Goal: Find specific page/section: Find specific page/section

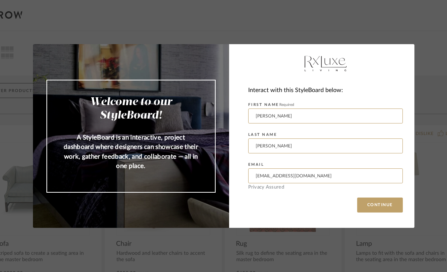
click at [371, 209] on button "CONTINUE" at bounding box center [380, 204] width 46 height 15
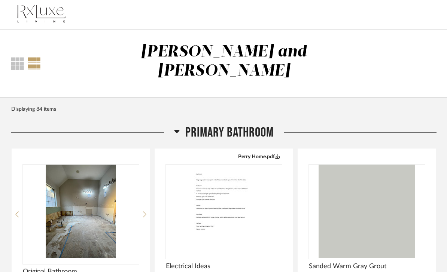
scroll to position [1, 0]
click at [37, 58] on div at bounding box center [34, 64] width 13 height 13
click at [36, 58] on div at bounding box center [34, 64] width 13 height 13
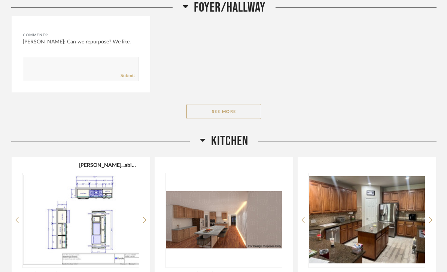
scroll to position [1635, 0]
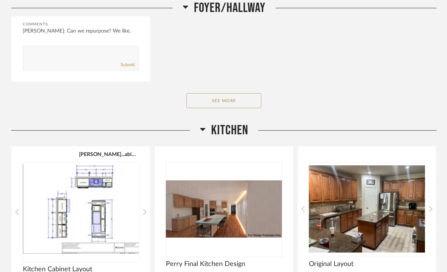
click at [0, 0] on img at bounding box center [0, 0] width 0 height 0
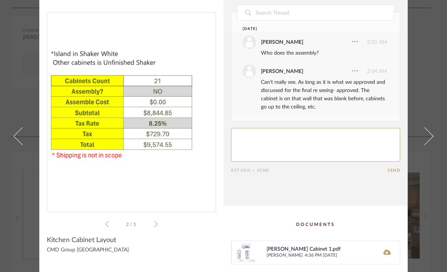
scroll to position [15, 0]
click at [276, 248] on div "[PERSON_NAME] Cabinet 1.pdf" at bounding box center [318, 249] width 105 height 6
click at [269, 252] on span "[PERSON_NAME]" at bounding box center [284, 255] width 36 height 6
click at [280, 249] on div "[PERSON_NAME] Cabinet 1.pdf" at bounding box center [318, 249] width 105 height 6
click at [303, 252] on span "[PERSON_NAME]" at bounding box center [284, 255] width 36 height 6
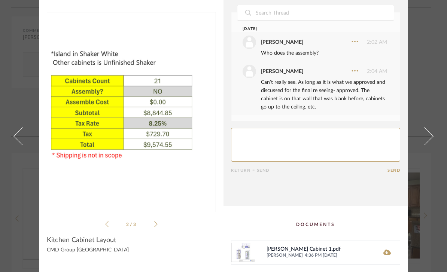
click at [303, 252] on span "[PERSON_NAME]" at bounding box center [284, 255] width 36 height 6
click at [344, 252] on span "4:36 PM [DATE]" at bounding box center [337, 255] width 67 height 6
click at [303, 253] on span "[PERSON_NAME]" at bounding box center [284, 255] width 36 height 6
click at [303, 252] on span "[PERSON_NAME]" at bounding box center [284, 255] width 36 height 6
click at [303, 253] on span "[PERSON_NAME]" at bounding box center [284, 255] width 36 height 6
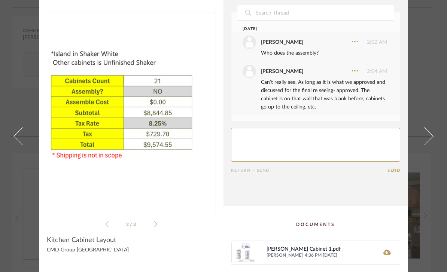
click at [301, 253] on span "[PERSON_NAME]" at bounding box center [284, 255] width 36 height 6
click at [300, 253] on span "[PERSON_NAME]" at bounding box center [284, 255] width 36 height 6
click at [288, 252] on span "[PERSON_NAME]" at bounding box center [284, 255] width 36 height 6
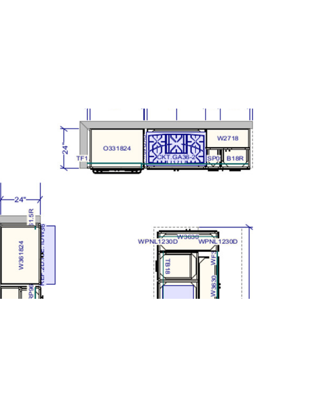
scroll to position [0, 0]
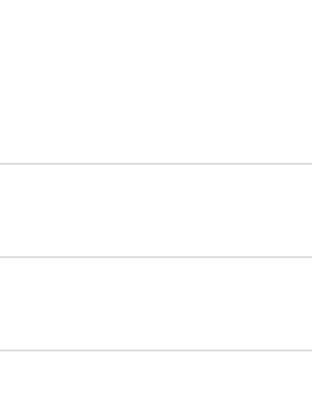
click at [19, 110] on div "Foyer/Hallway" at bounding box center [156, 120] width 300 height 21
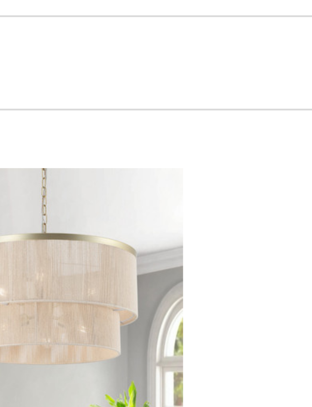
click at [18, 56] on div "Primary Bedroom" at bounding box center [156, 46] width 300 height 21
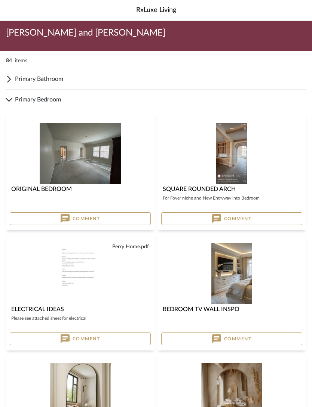
click at [10, 93] on div "Primary Bedroom" at bounding box center [156, 99] width 300 height 21
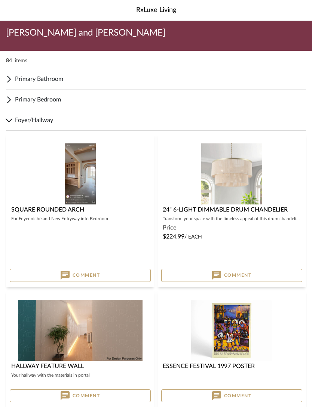
click at [11, 120] on icon at bounding box center [9, 120] width 6 height 3
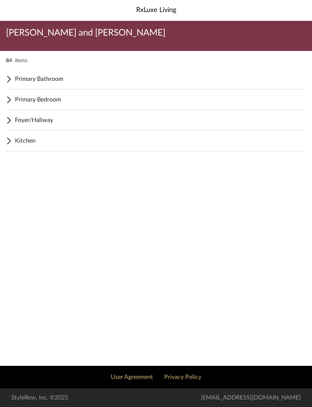
click at [22, 143] on span "Kitchen" at bounding box center [160, 140] width 291 height 9
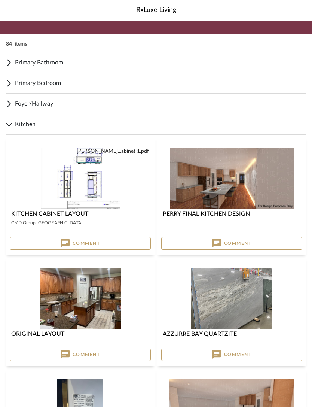
scroll to position [18, 0]
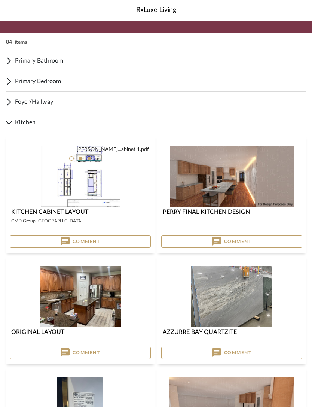
click at [0, 0] on img at bounding box center [0, 0] width 0 height 0
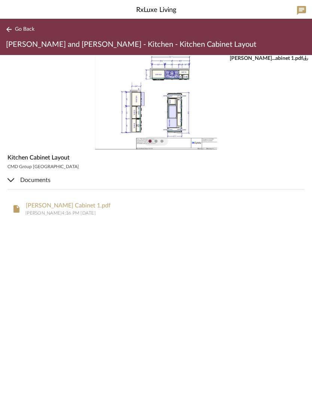
click at [52, 208] on button "[PERSON_NAME] Cabinet 1.pdf" at bounding box center [68, 205] width 86 height 7
